Goal: Transaction & Acquisition: Purchase product/service

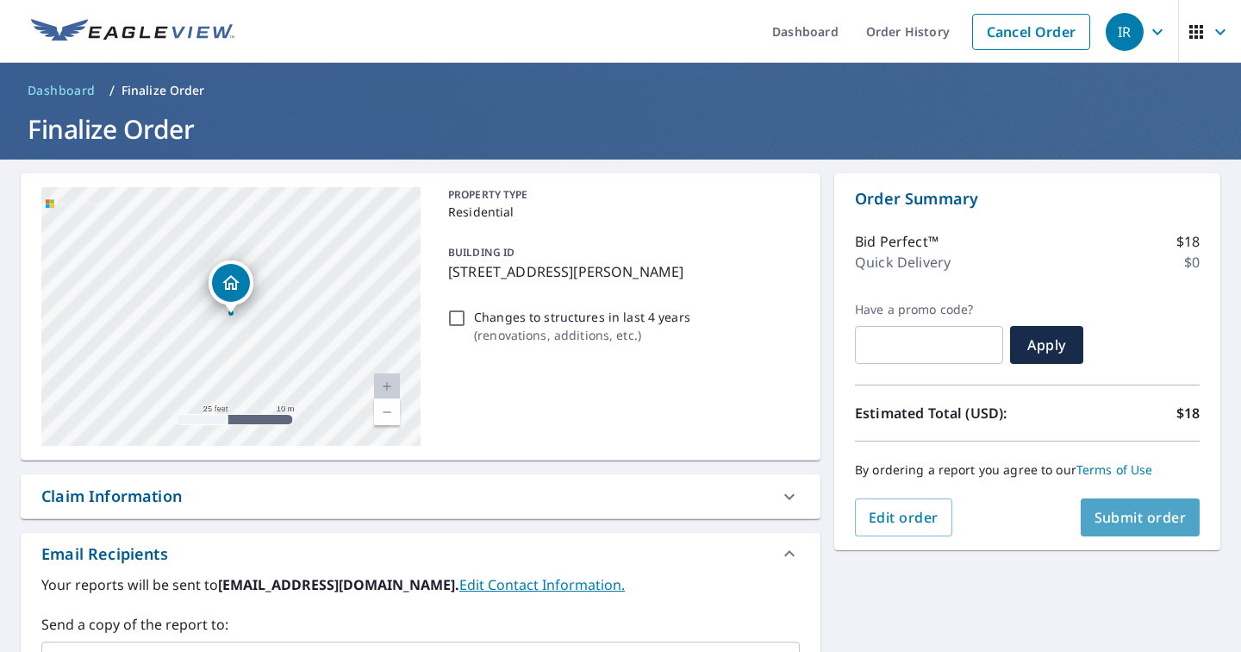
click at [1123, 514] on span "Submit order" at bounding box center [1141, 517] width 92 height 19
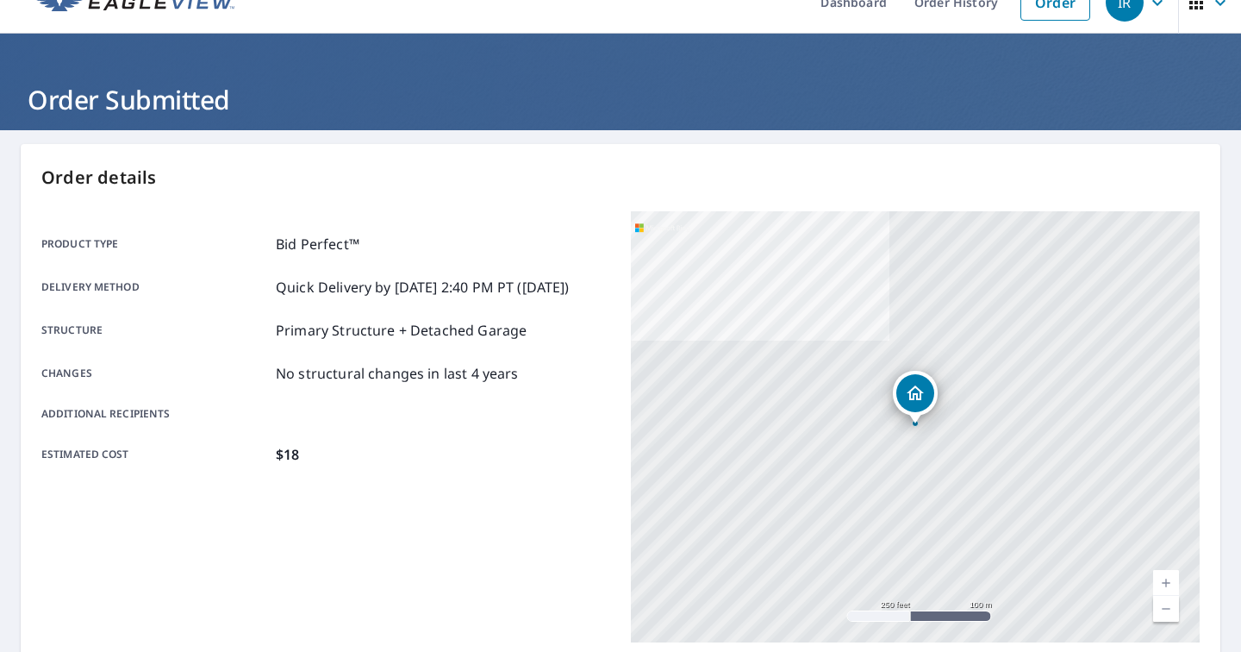
scroll to position [30, 0]
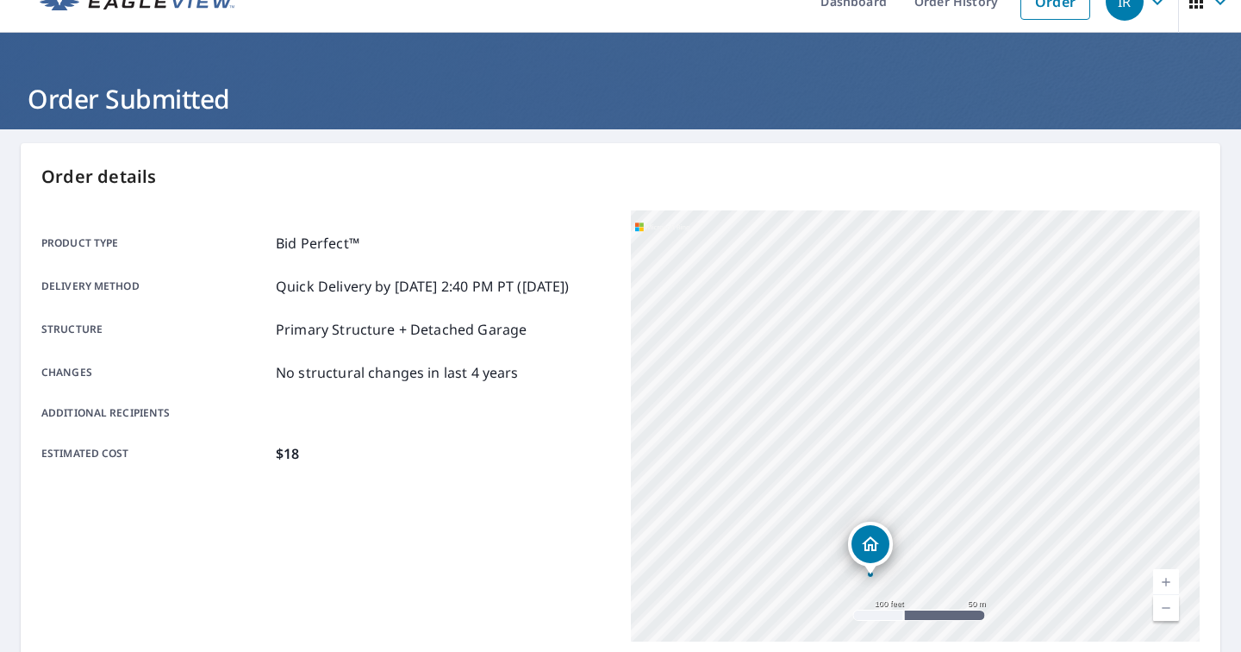
drag, startPoint x: 808, startPoint y: 309, endPoint x: 799, endPoint y: 454, distance: 145.1
click at [799, 454] on div "[STREET_ADDRESS][PERSON_NAME]" at bounding box center [915, 425] width 569 height 431
drag, startPoint x: 757, startPoint y: 308, endPoint x: 752, endPoint y: 465, distance: 156.9
click at [752, 465] on div "[STREET_ADDRESS][PERSON_NAME]" at bounding box center [915, 425] width 569 height 431
drag, startPoint x: 725, startPoint y: 286, endPoint x: 750, endPoint y: 416, distance: 132.5
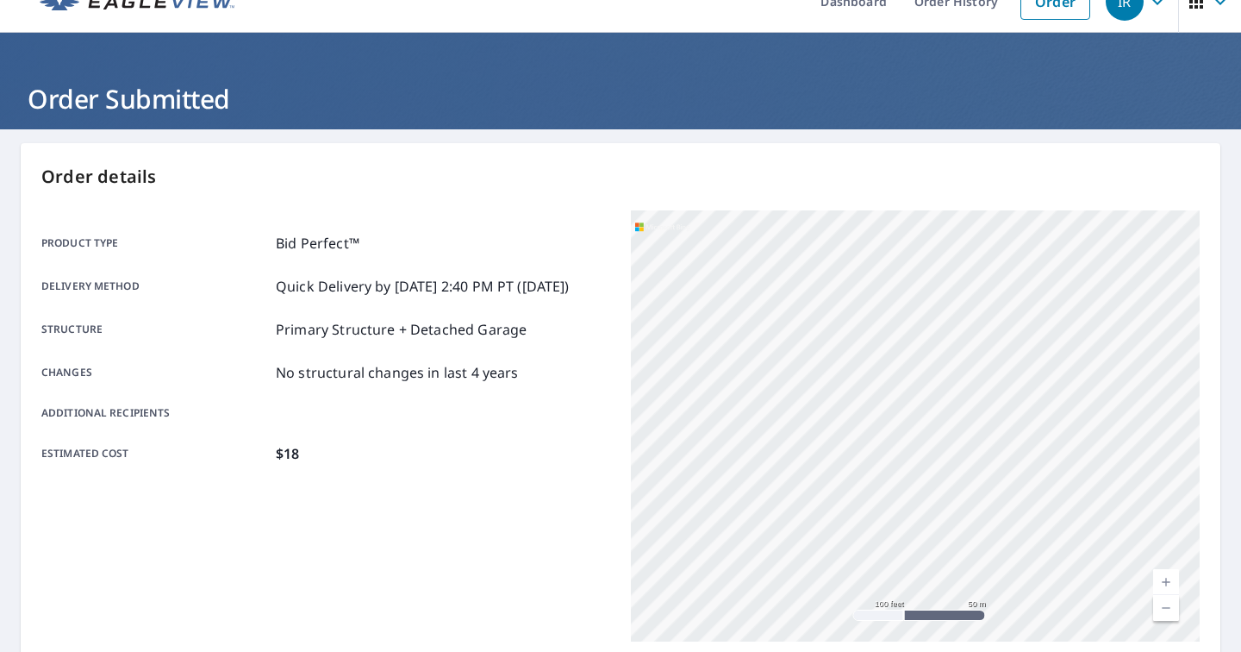
click at [750, 416] on div "[STREET_ADDRESS][PERSON_NAME]" at bounding box center [915, 425] width 569 height 431
drag, startPoint x: 749, startPoint y: 308, endPoint x: 746, endPoint y: 417, distance: 109.5
click at [746, 417] on div "[STREET_ADDRESS][PERSON_NAME]" at bounding box center [915, 425] width 569 height 431
drag, startPoint x: 765, startPoint y: 298, endPoint x: 762, endPoint y: 317, distance: 19.3
click at [762, 317] on div "[STREET_ADDRESS][PERSON_NAME]" at bounding box center [915, 425] width 569 height 431
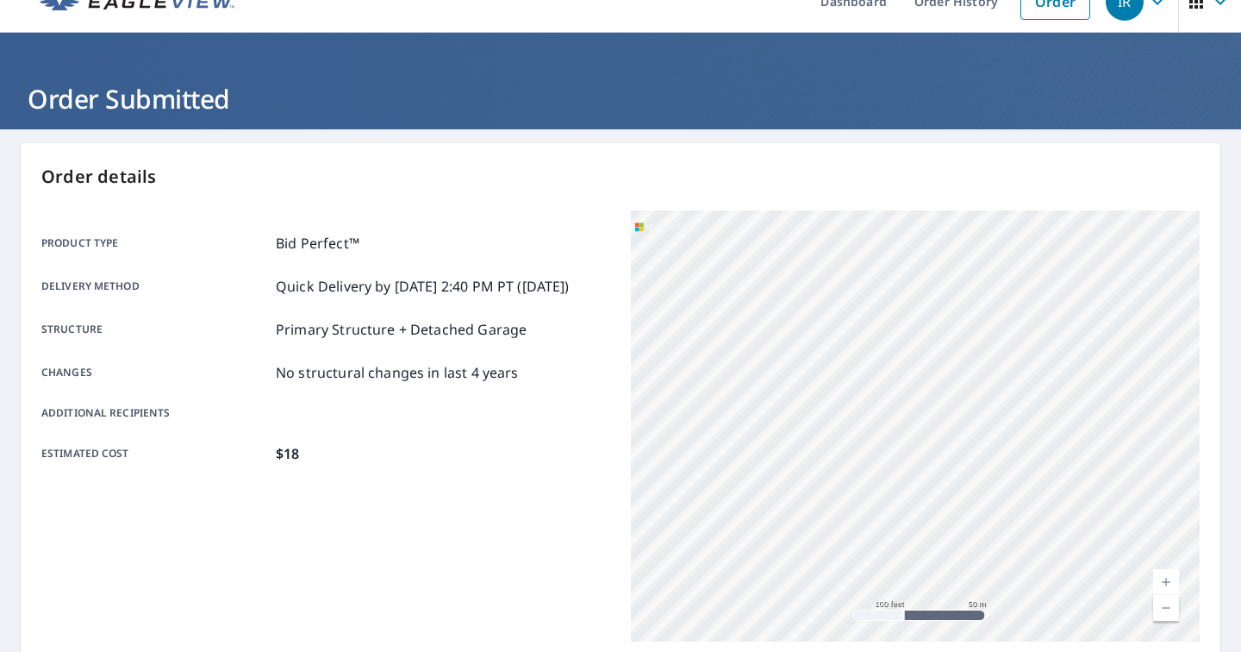
drag, startPoint x: 771, startPoint y: 452, endPoint x: 772, endPoint y: 354, distance: 98.3
click at [772, 354] on div "[STREET_ADDRESS][PERSON_NAME]" at bounding box center [915, 425] width 569 height 431
drag, startPoint x: 733, startPoint y: 509, endPoint x: 734, endPoint y: 381, distance: 128.4
click at [734, 381] on div "[STREET_ADDRESS][PERSON_NAME]" at bounding box center [915, 425] width 569 height 431
drag, startPoint x: 727, startPoint y: 517, endPoint x: 727, endPoint y: 456, distance: 61.2
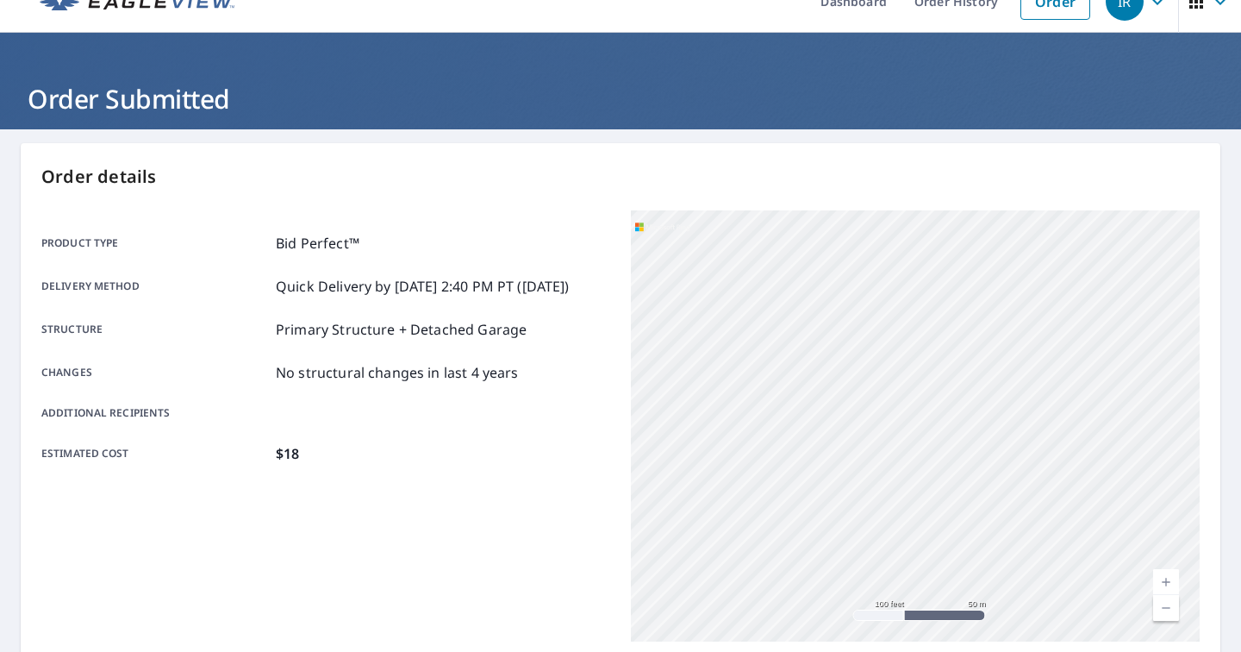
click at [727, 462] on div "[STREET_ADDRESS][PERSON_NAME]" at bounding box center [915, 425] width 569 height 431
drag, startPoint x: 763, startPoint y: 547, endPoint x: 763, endPoint y: 465, distance: 81.9
click at [763, 465] on div "[STREET_ADDRESS][PERSON_NAME]" at bounding box center [915, 425] width 569 height 431
drag, startPoint x: 762, startPoint y: 546, endPoint x: 764, endPoint y: 455, distance: 90.5
click at [764, 455] on div "[STREET_ADDRESS][PERSON_NAME]" at bounding box center [915, 425] width 569 height 431
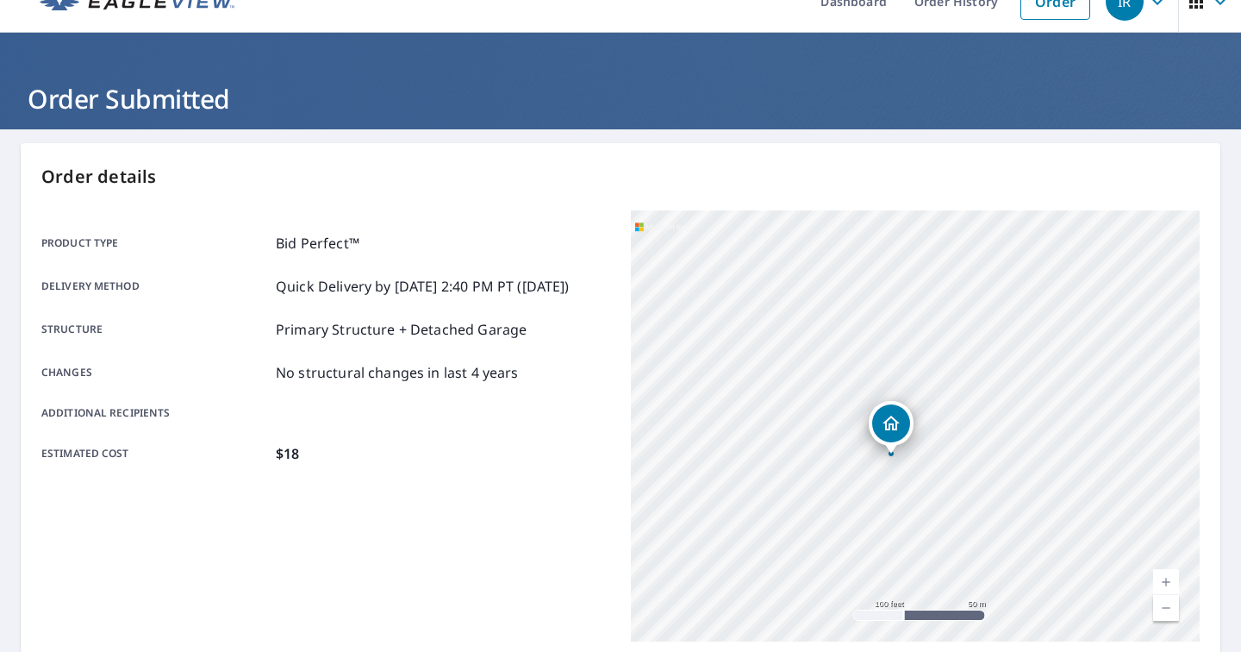
drag, startPoint x: 775, startPoint y: 503, endPoint x: 778, endPoint y: 421, distance: 82.8
click at [778, 421] on div "[STREET_ADDRESS][PERSON_NAME]" at bounding box center [915, 425] width 569 height 431
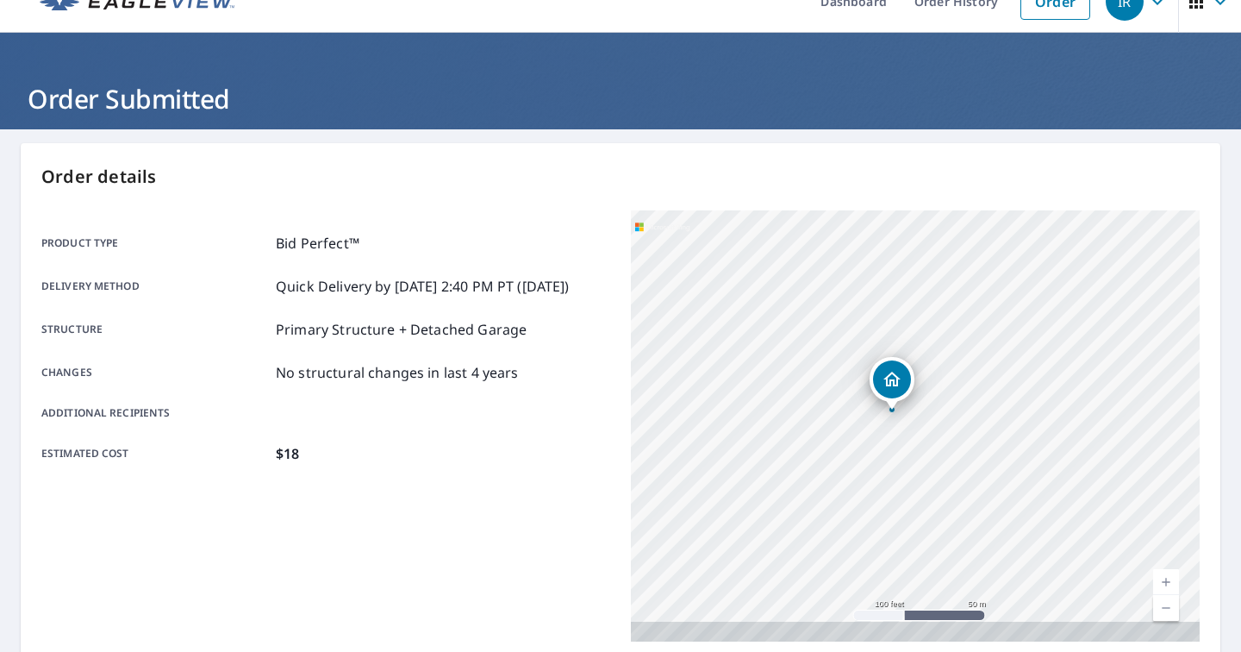
drag, startPoint x: 813, startPoint y: 503, endPoint x: 813, endPoint y: 459, distance: 44.8
click at [813, 459] on div "[STREET_ADDRESS][PERSON_NAME]" at bounding box center [915, 425] width 569 height 431
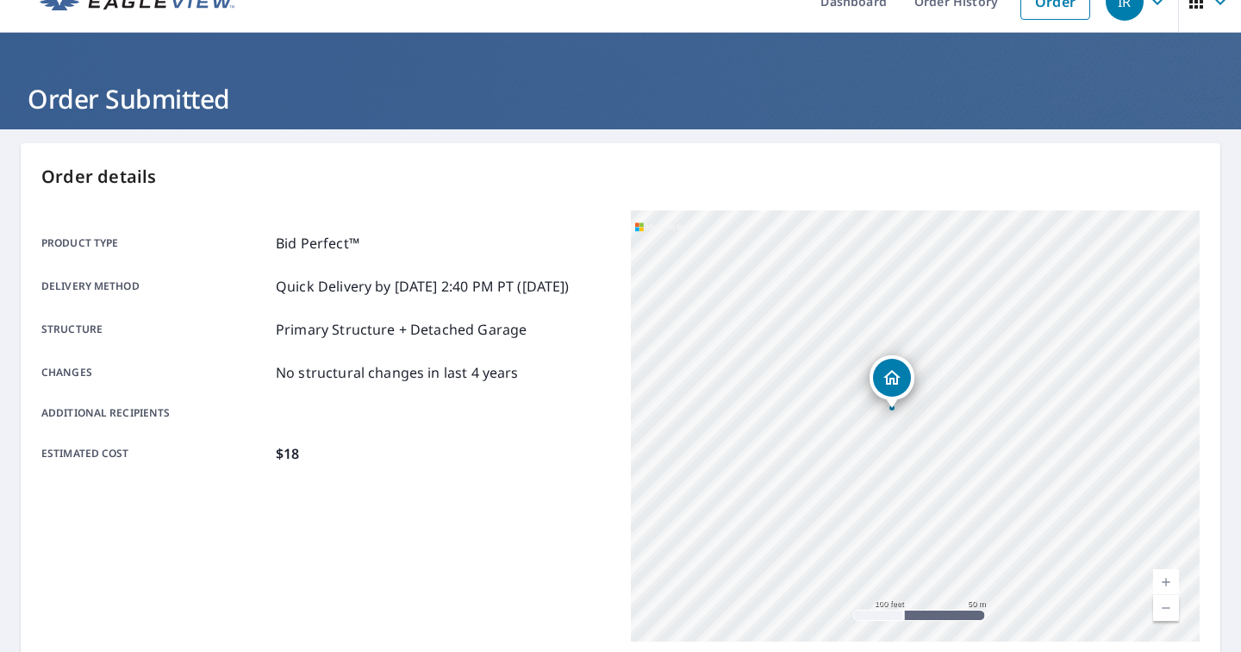
click at [1175, 580] on link "Current Level 18, Zoom In" at bounding box center [1166, 582] width 26 height 26
drag, startPoint x: 824, startPoint y: 448, endPoint x: 927, endPoint y: 448, distance: 102.6
click at [927, 448] on div "[STREET_ADDRESS][PERSON_NAME]" at bounding box center [915, 425] width 569 height 431
click at [1170, 615] on link "Current Level 20, Zoom Out" at bounding box center [1166, 608] width 26 height 26
